Goal: Find specific page/section: Find specific page/section

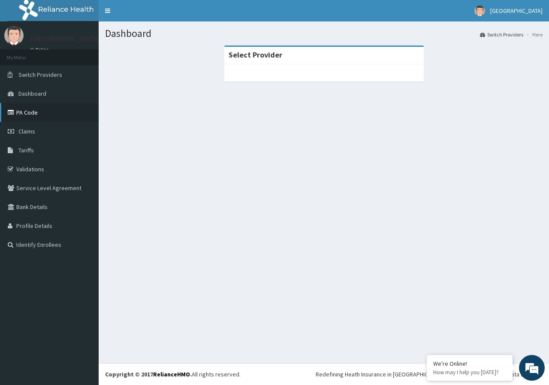
click at [93, 111] on link "PA Code" at bounding box center [49, 112] width 99 height 19
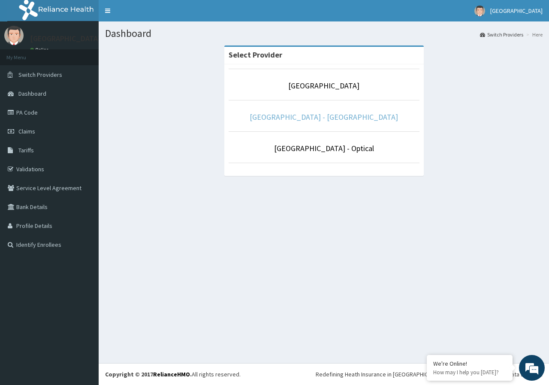
click at [349, 114] on link "De Lakeland Imperial Hospital - Dental" at bounding box center [324, 117] width 148 height 10
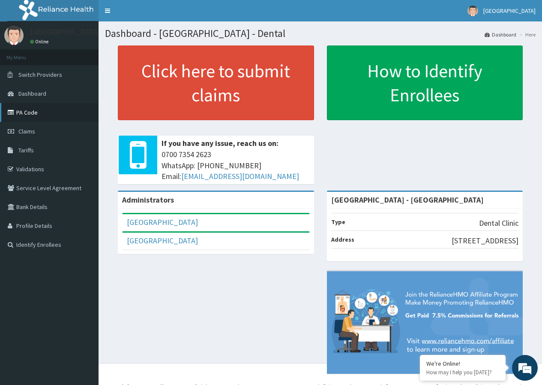
click at [47, 117] on link "PA Code" at bounding box center [49, 112] width 99 height 19
